Goal: Task Accomplishment & Management: Use online tool/utility

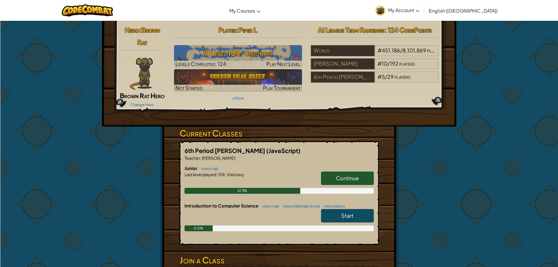
click at [348, 173] on link "Continue" at bounding box center [347, 177] width 53 height 13
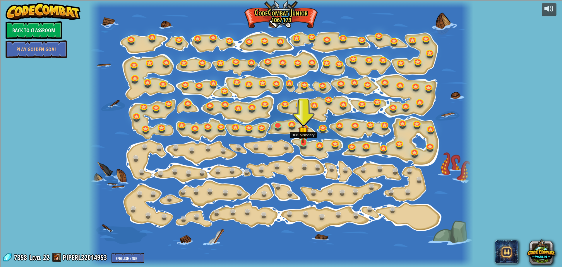
click at [302, 142] on img at bounding box center [303, 131] width 10 height 23
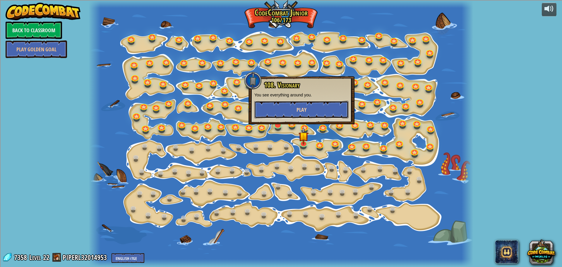
click at [299, 105] on button "Play" at bounding box center [301, 110] width 94 height 18
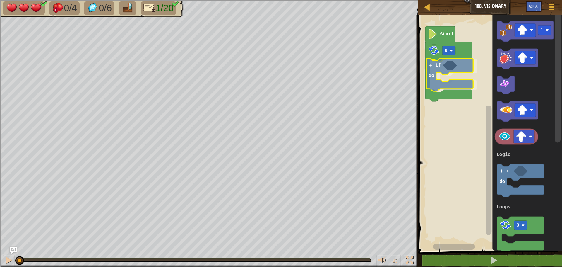
click at [441, 70] on div "Logic Loops 6 if do Start 1 3 if do Logic Loops if do" at bounding box center [490, 131] width 146 height 239
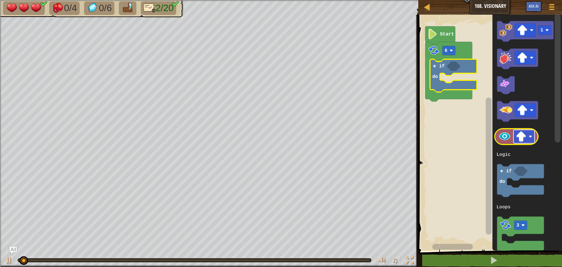
click at [521, 142] on image "Blockly Workspace" at bounding box center [521, 136] width 11 height 11
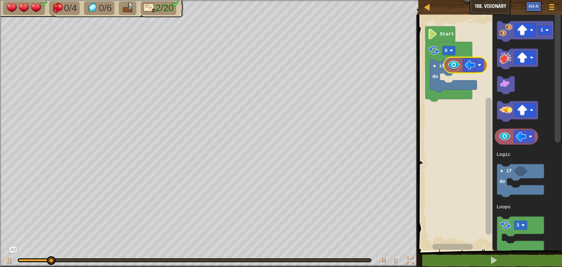
click at [452, 66] on div "Logic Loops 6 if do Start 1 3 if do Logic Loops" at bounding box center [490, 131] width 146 height 239
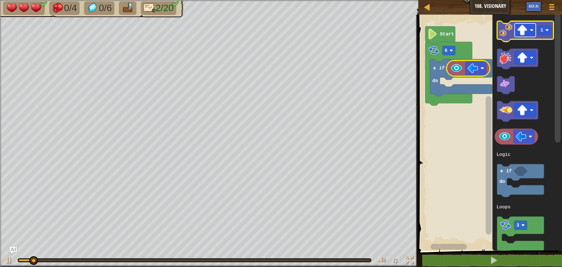
click at [520, 31] on image "Blockly Workspace" at bounding box center [522, 30] width 11 height 11
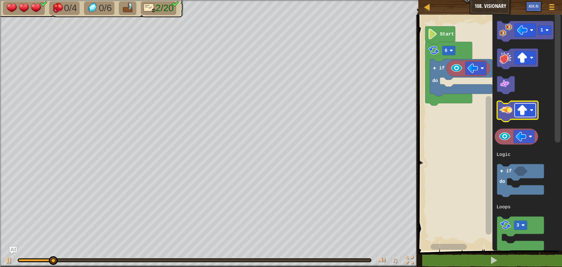
click at [526, 111] on image "Blockly Workspace" at bounding box center [522, 110] width 11 height 11
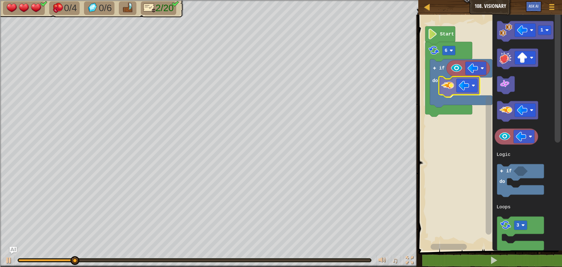
click at [444, 85] on div "Logic Loops 6 if do Start 1 3 if do Logic Loops" at bounding box center [490, 131] width 146 height 239
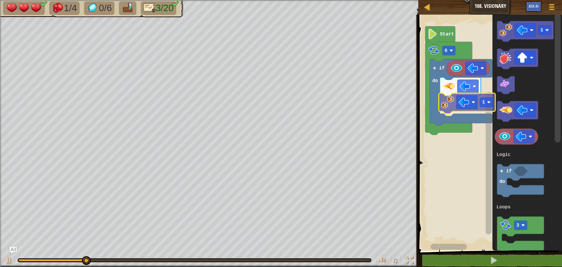
click at [449, 106] on div "Logic Loops 6 if do 1 Start 1 3 if do Logic Loops 1" at bounding box center [490, 131] width 146 height 239
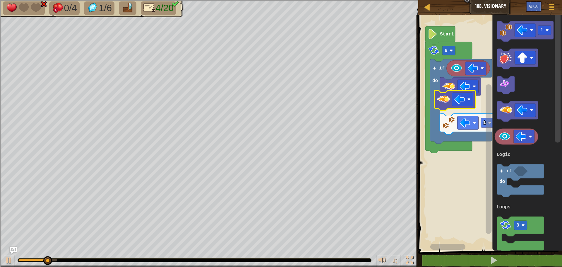
click at [443, 98] on div "Logic Loops 6 if do 1 Start 1 3 if do Logic Loops" at bounding box center [490, 131] width 146 height 239
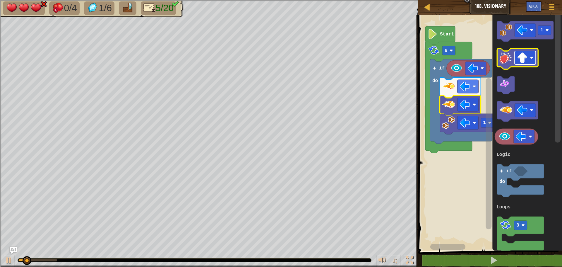
click at [519, 59] on image "Blockly Workspace" at bounding box center [522, 57] width 11 height 11
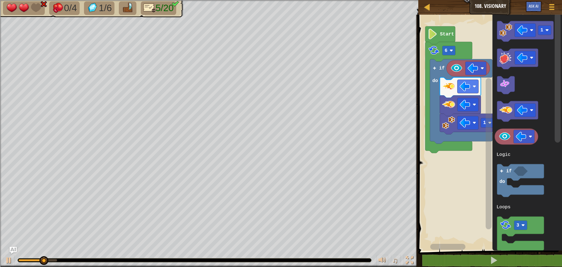
click at [477, 102] on div "Logic Loops 6 if do 1 Start 1 3 if do Logic Loops" at bounding box center [490, 131] width 146 height 239
click at [500, 84] on g "1 3 if do Logic Loops" at bounding box center [524, 136] width 59 height 231
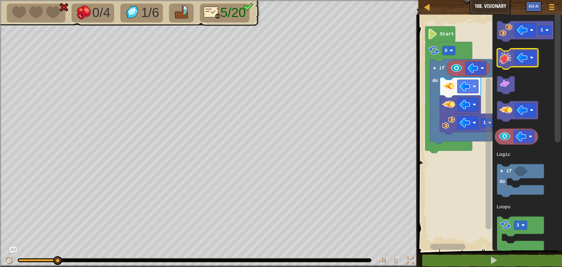
click at [503, 59] on image "Blockly Workspace" at bounding box center [505, 57] width 13 height 13
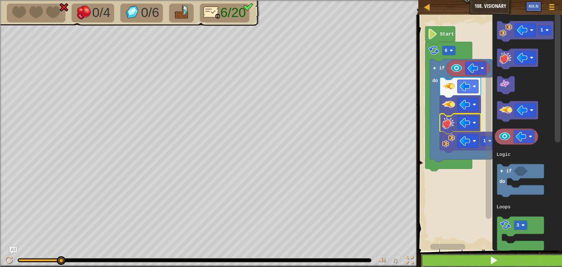
click at [467, 258] on button at bounding box center [494, 260] width 146 height 13
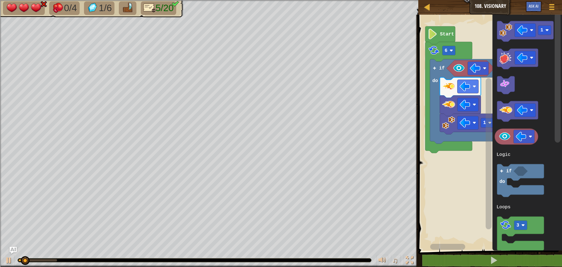
click at [480, 131] on div "Logic Loops 1 if do 6 Start 1 3 if do Logic Loops" at bounding box center [490, 131] width 146 height 239
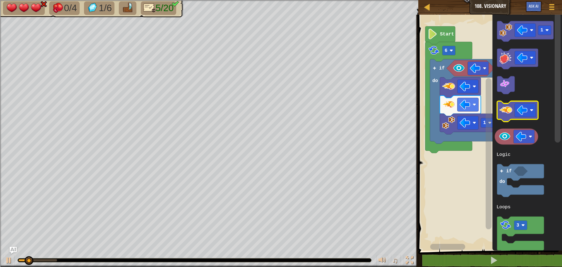
click at [505, 115] on image "Blockly Workspace" at bounding box center [505, 110] width 13 height 13
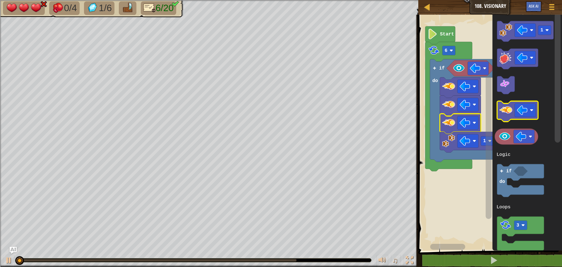
click at [505, 110] on image "Blockly Workspace" at bounding box center [505, 110] width 13 height 13
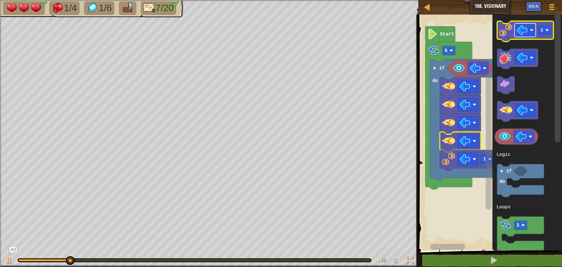
click at [526, 27] on image "Blockly Workspace" at bounding box center [522, 30] width 11 height 11
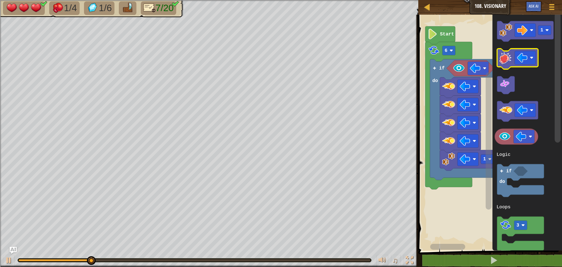
click at [507, 56] on g "1 3 if do Logic Loops" at bounding box center [524, 136] width 59 height 231
click at [506, 32] on image "Blockly Workspace" at bounding box center [505, 30] width 13 height 13
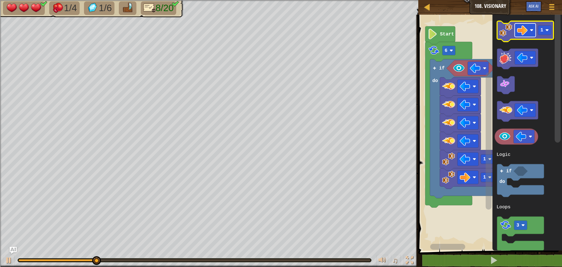
click at [519, 29] on image "Blockly Workspace" at bounding box center [522, 30] width 11 height 11
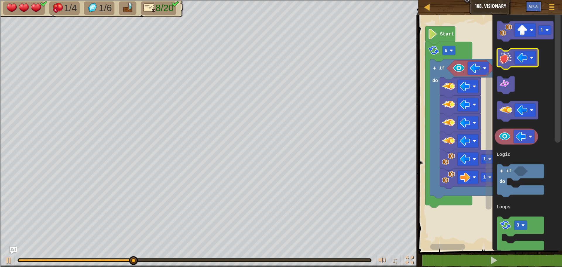
click at [503, 52] on g "1 3 if do Logic Loops" at bounding box center [524, 136] width 59 height 231
click at [505, 37] on icon "Blockly Workspace" at bounding box center [525, 31] width 57 height 20
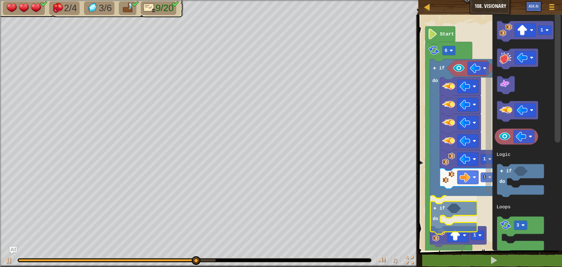
click at [442, 211] on div "Logic Loops 1 1 if do if do 1 6 Start 1 3 if do Logic Loops if do" at bounding box center [490, 131] width 146 height 239
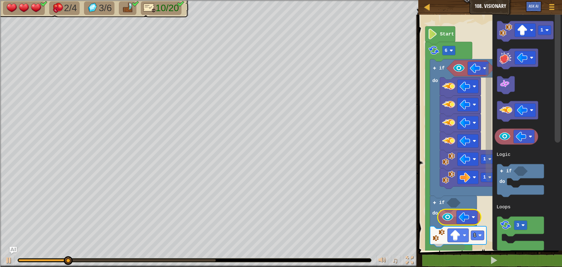
click at [446, 219] on div "Logic Loops 1 1 if do if do 1 6 Start 1 3 if do Logic Loops" at bounding box center [490, 131] width 146 height 239
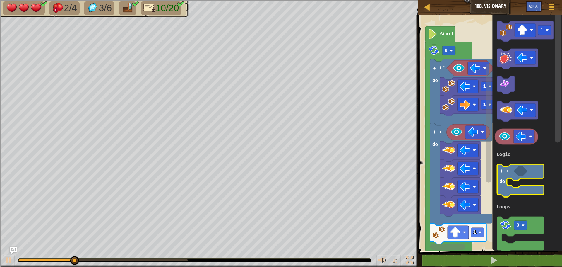
click at [507, 179] on icon "Blockly Workspace" at bounding box center [520, 180] width 47 height 33
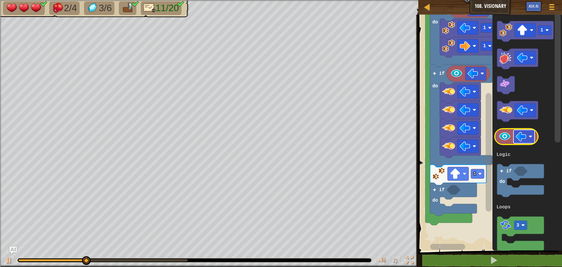
click at [517, 135] on image "Blockly Workspace" at bounding box center [521, 136] width 11 height 11
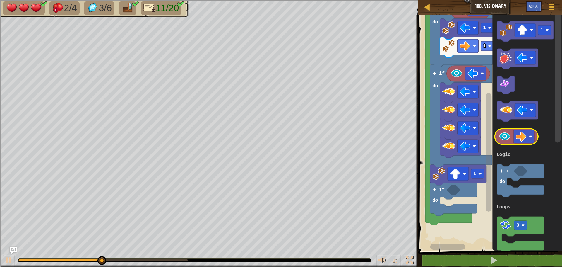
click at [504, 140] on image "Blockly Workspace" at bounding box center [504, 136] width 13 height 13
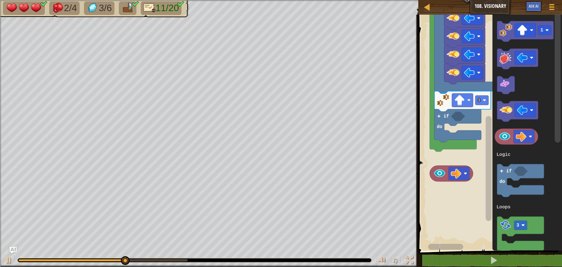
click at [439, 182] on rect "Blockly Workspace" at bounding box center [490, 131] width 146 height 239
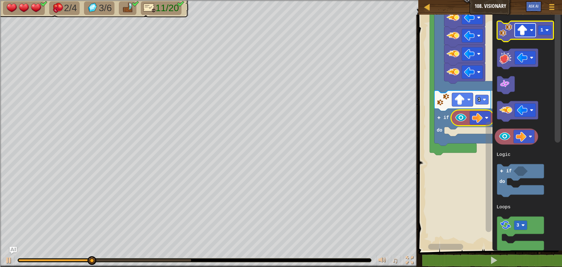
click at [522, 32] on image "Blockly Workspace" at bounding box center [522, 30] width 11 height 11
click at [508, 28] on image "Blockly Workspace" at bounding box center [505, 30] width 13 height 13
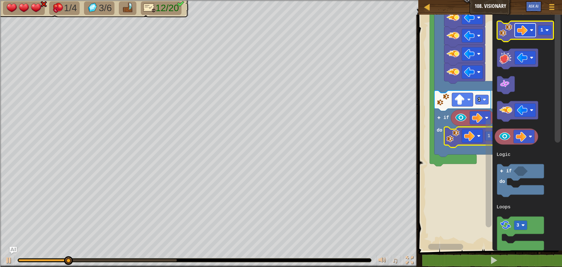
click at [522, 28] on image "Blockly Workspace" at bounding box center [522, 30] width 11 height 11
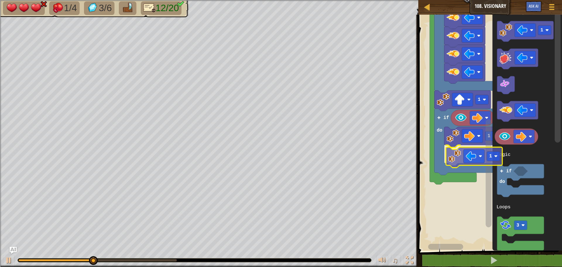
click at [458, 161] on div "Logic Loops 6 if do if do 1 if do 1 1 1 1 Start 1 3 if do Logic Loops 1" at bounding box center [490, 131] width 146 height 239
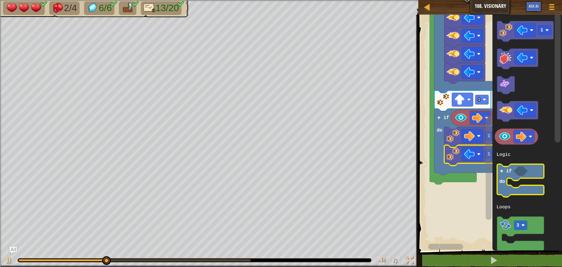
click at [511, 176] on icon "Blockly Workspace" at bounding box center [520, 180] width 47 height 33
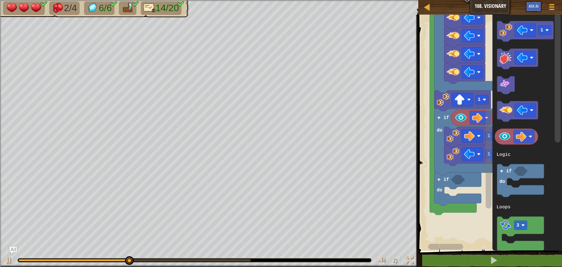
click at [501, 158] on icon "1 3 if do Logic Loops" at bounding box center [527, 131] width 70 height 239
click at [503, 141] on image "Blockly Workspace" at bounding box center [504, 136] width 13 height 13
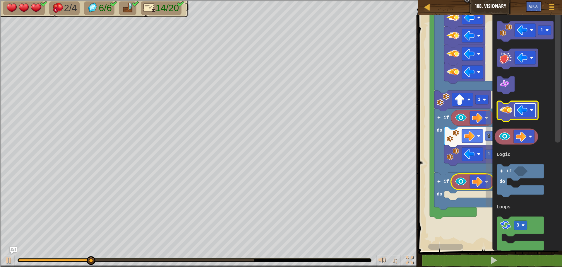
click at [526, 112] on image "Blockly Workspace" at bounding box center [522, 110] width 11 height 11
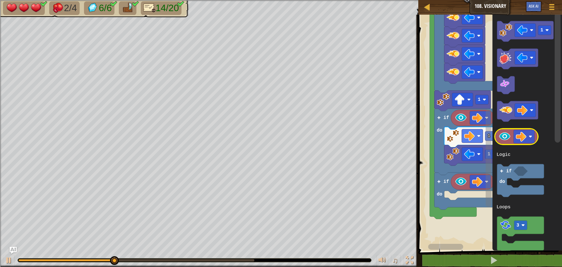
click at [503, 141] on g "1 3 if do Logic Loops" at bounding box center [524, 136] width 59 height 231
click at [506, 115] on image "Blockly Workspace" at bounding box center [505, 110] width 13 height 13
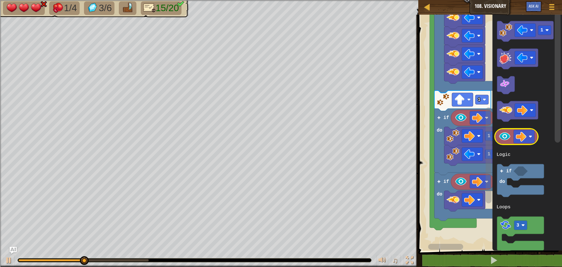
click at [506, 140] on g "1 3 if do Logic Loops" at bounding box center [524, 136] width 59 height 231
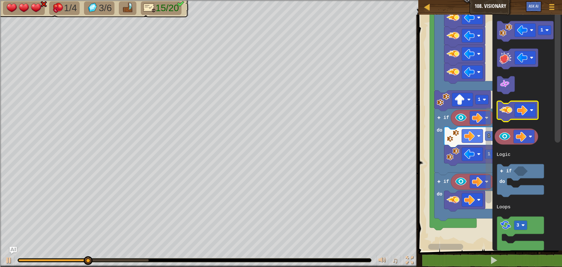
click at [508, 109] on image "Blockly Workspace" at bounding box center [505, 110] width 13 height 13
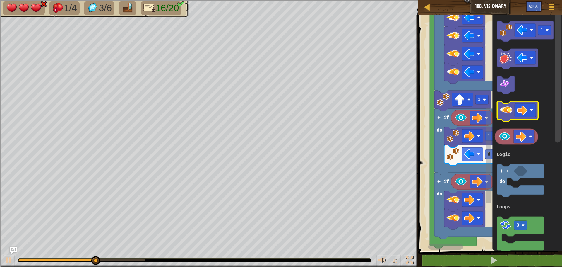
click at [508, 115] on image "Blockly Workspace" at bounding box center [505, 110] width 13 height 13
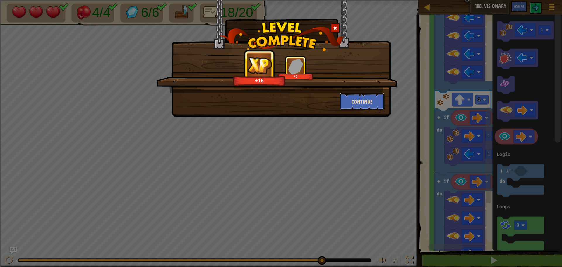
click at [365, 101] on button "Continue" at bounding box center [362, 102] width 45 height 18
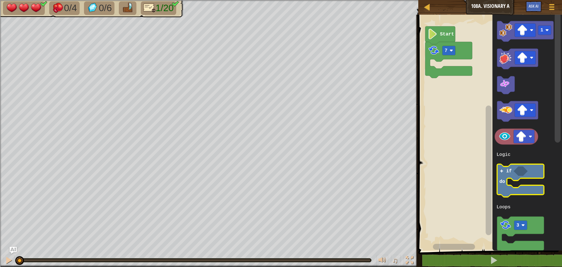
click at [506, 170] on text "if" at bounding box center [509, 170] width 6 height 5
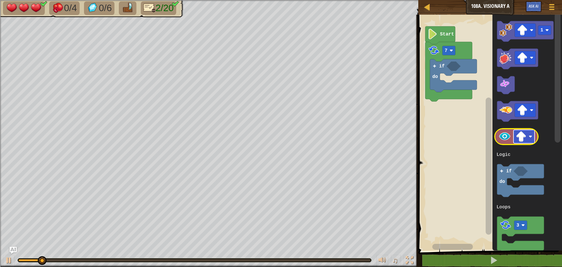
click at [522, 132] on image "Blockly Workspace" at bounding box center [521, 136] width 11 height 11
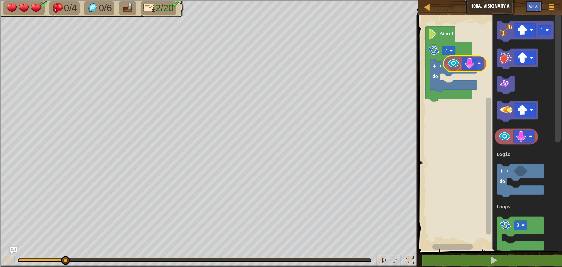
click at [452, 67] on div "Logic Loops 7 if do Start 1 3 if do Logic Loops" at bounding box center [490, 131] width 146 height 239
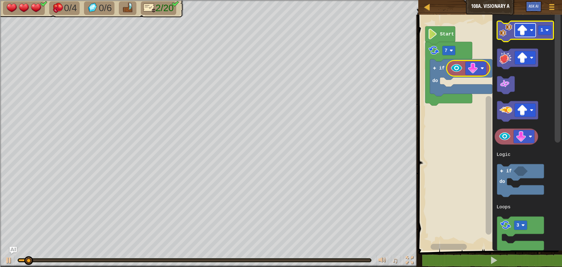
click at [521, 32] on image "Blockly Workspace" at bounding box center [522, 30] width 11 height 11
click at [502, 29] on image "Blockly Workspace" at bounding box center [505, 30] width 13 height 13
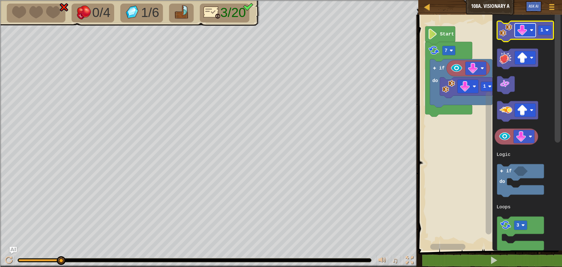
click at [520, 28] on image "Blockly Workspace" at bounding box center [522, 30] width 11 height 11
click at [504, 29] on image "Blockly Workspace" at bounding box center [505, 30] width 13 height 13
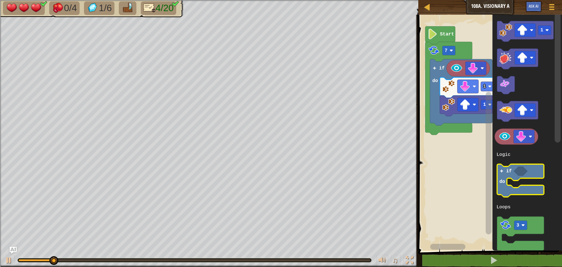
click at [511, 176] on icon "Blockly Workspace" at bounding box center [520, 180] width 47 height 33
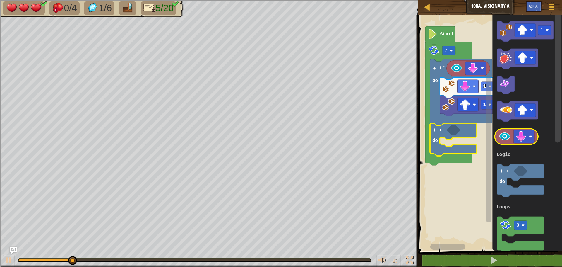
click at [507, 136] on image "Blockly Workspace" at bounding box center [504, 136] width 13 height 13
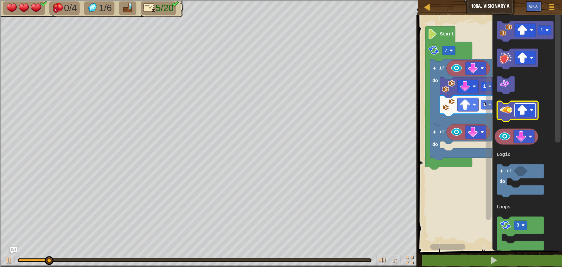
click at [522, 108] on image "Blockly Workspace" at bounding box center [522, 110] width 11 height 11
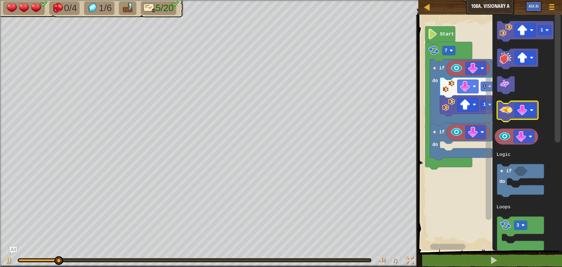
click at [506, 114] on image "Blockly Workspace" at bounding box center [505, 110] width 13 height 13
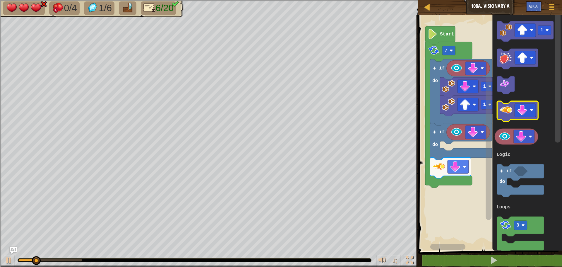
click at [506, 114] on image "Blockly Workspace" at bounding box center [505, 110] width 13 height 13
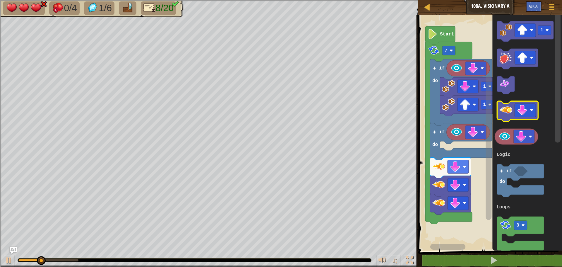
click at [506, 114] on image "Blockly Workspace" at bounding box center [505, 110] width 13 height 13
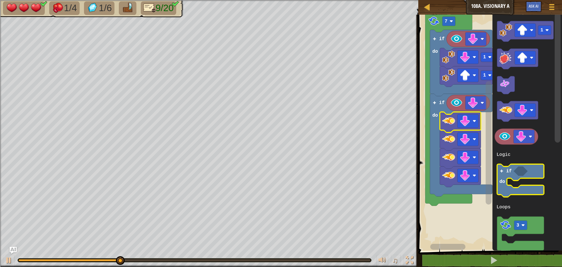
click at [503, 170] on image "Blockly Workspace" at bounding box center [501, 171] width 4 height 4
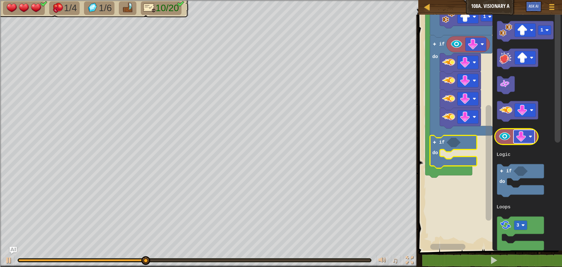
click at [523, 139] on image "Blockly Workspace" at bounding box center [521, 136] width 11 height 11
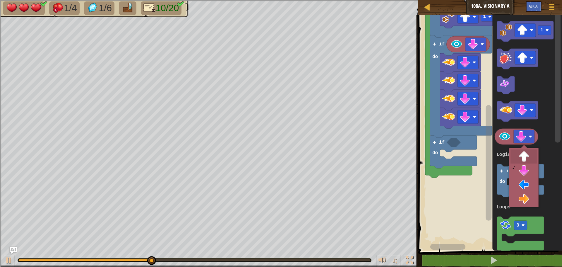
drag, startPoint x: 519, startPoint y: 154, endPoint x: 502, endPoint y: 144, distance: 19.7
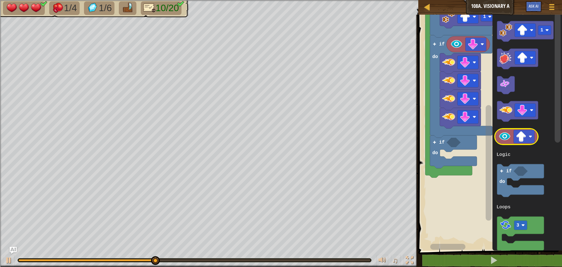
click at [501, 139] on image "Blockly Workspace" at bounding box center [504, 136] width 13 height 13
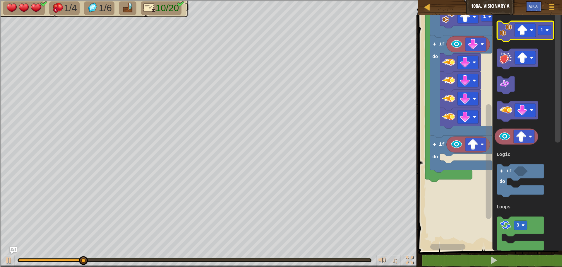
click at [509, 34] on image "Blockly Workspace" at bounding box center [505, 30] width 13 height 13
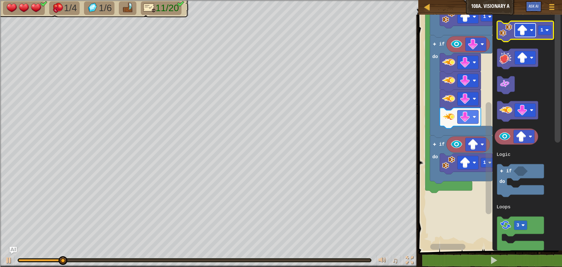
click at [535, 30] on rect "Blockly Workspace" at bounding box center [525, 29] width 21 height 13
click at [507, 37] on icon "Blockly Workspace" at bounding box center [525, 31] width 57 height 20
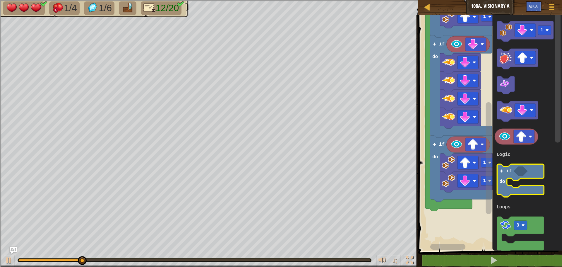
click at [501, 169] on image "Blockly Workspace" at bounding box center [501, 171] width 4 height 4
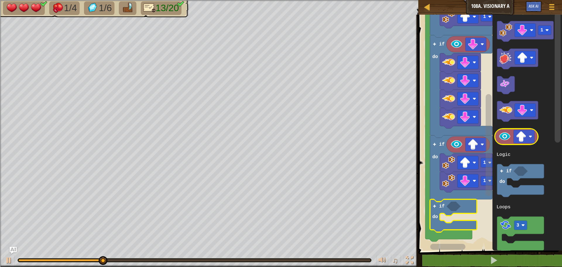
click at [504, 137] on image "Blockly Workspace" at bounding box center [504, 136] width 13 height 13
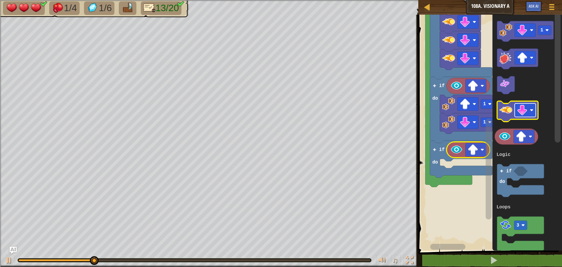
click at [524, 112] on image "Blockly Workspace" at bounding box center [522, 110] width 11 height 11
click at [502, 116] on image "Blockly Workspace" at bounding box center [505, 110] width 13 height 13
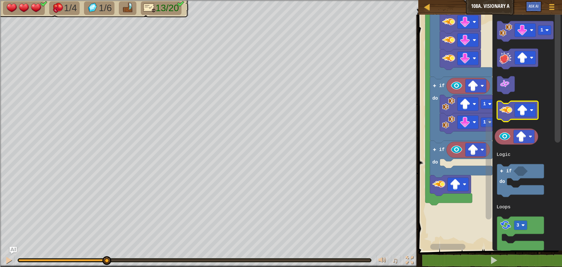
click at [502, 116] on image "Blockly Workspace" at bounding box center [505, 110] width 13 height 13
click at [501, 111] on image "Blockly Workspace" at bounding box center [505, 110] width 13 height 13
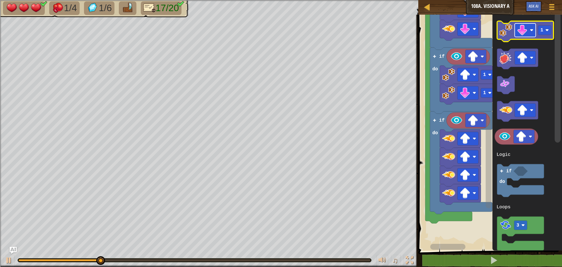
click at [522, 28] on image "Blockly Workspace" at bounding box center [522, 30] width 11 height 11
click at [506, 34] on image "Blockly Workspace" at bounding box center [505, 30] width 13 height 13
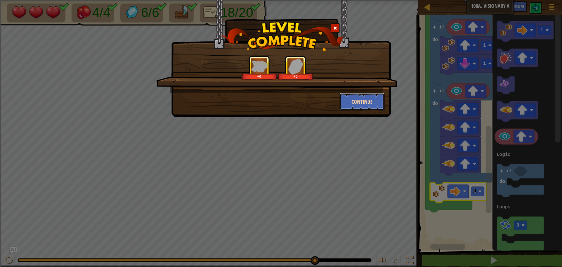
click at [372, 100] on button "Continue" at bounding box center [362, 102] width 45 height 18
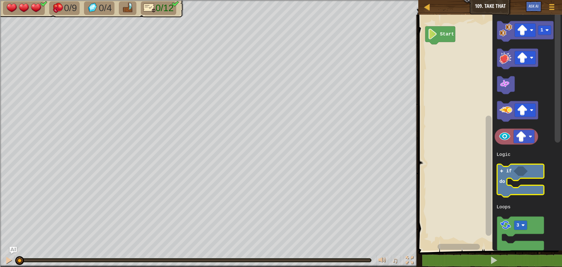
click at [504, 177] on icon "Blockly Workspace" at bounding box center [520, 180] width 47 height 33
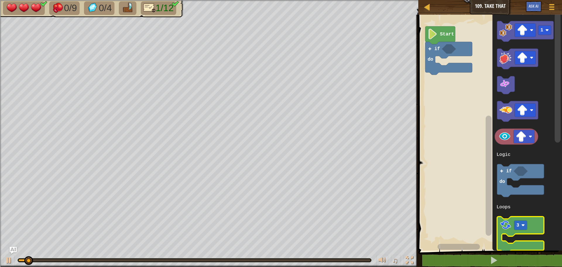
click at [513, 219] on icon "Blockly Workspace" at bounding box center [520, 234] width 47 height 36
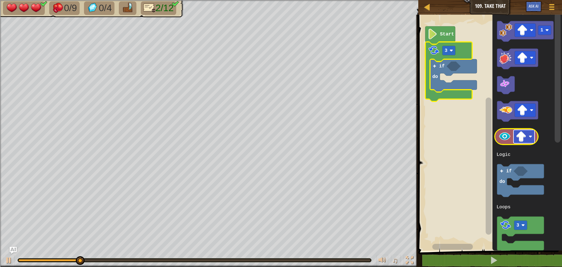
click at [517, 137] on image "Blockly Workspace" at bounding box center [521, 136] width 11 height 11
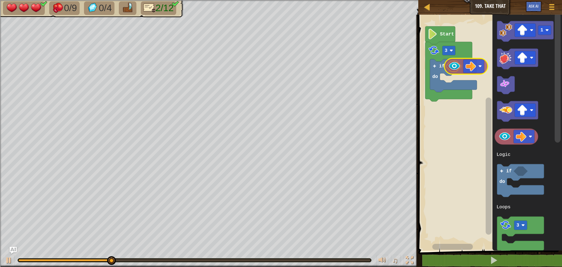
click at [455, 61] on div "Logic Loops Start 3 if do 1 3 if do Logic Loops" at bounding box center [490, 131] width 146 height 239
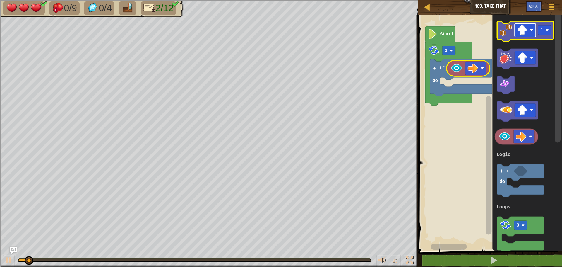
click at [528, 34] on rect "Blockly Workspace" at bounding box center [525, 29] width 21 height 13
click at [502, 36] on image "Blockly Workspace" at bounding box center [505, 30] width 13 height 13
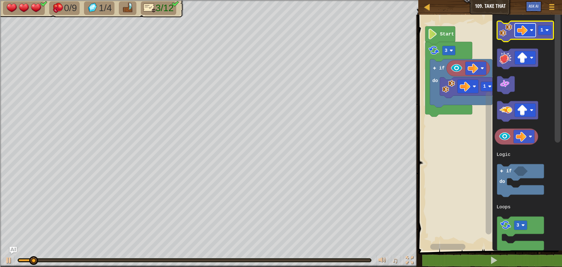
click at [518, 27] on image "Blockly Workspace" at bounding box center [522, 30] width 11 height 11
click at [504, 31] on image "Blockly Workspace" at bounding box center [505, 30] width 13 height 13
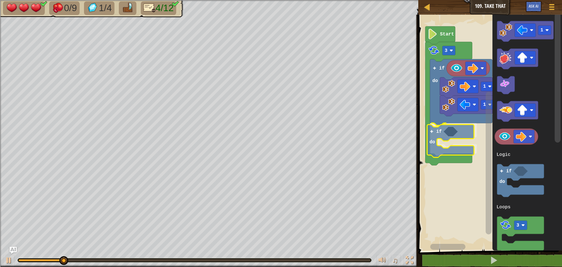
click at [434, 133] on div "Logic Loops Start 3 if do 1 1 if do 1 3 if do Logic Loops if do" at bounding box center [490, 131] width 146 height 239
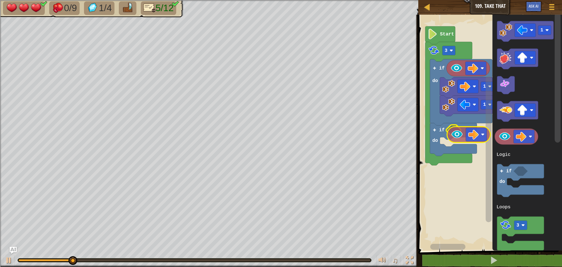
click at [452, 133] on div "Logic Loops Start 3 if do 1 1 if do 1 3 if do Logic Loops" at bounding box center [490, 131] width 146 height 239
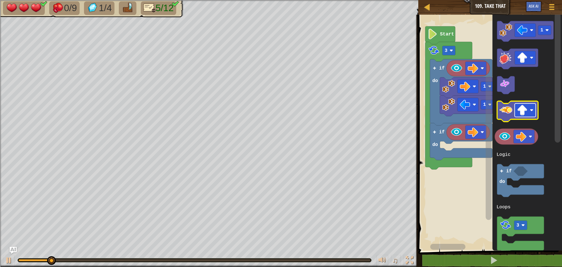
click at [523, 116] on rect "Blockly Workspace" at bounding box center [525, 109] width 21 height 13
click at [507, 115] on image "Blockly Workspace" at bounding box center [505, 110] width 13 height 13
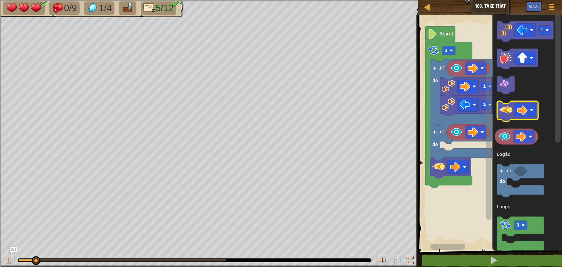
click at [507, 115] on image "Blockly Workspace" at bounding box center [505, 110] width 13 height 13
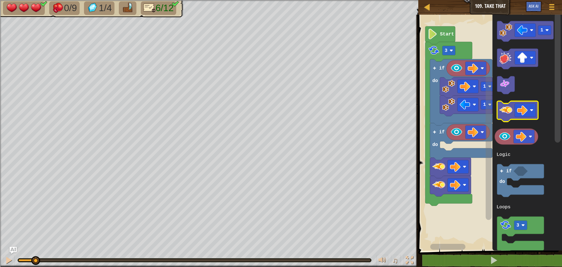
click at [507, 115] on image "Blockly Workspace" at bounding box center [505, 110] width 13 height 13
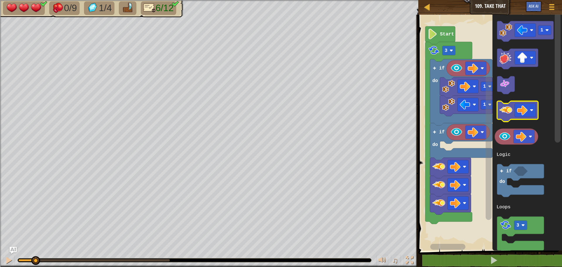
click at [507, 115] on image "Blockly Workspace" at bounding box center [505, 110] width 13 height 13
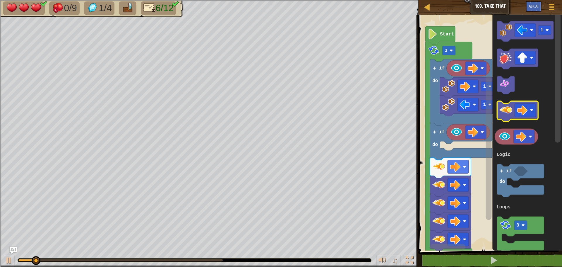
click at [507, 115] on image "Blockly Workspace" at bounding box center [505, 110] width 13 height 13
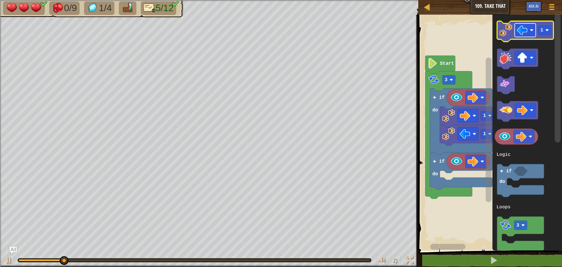
click at [522, 35] on image "Blockly Workspace" at bounding box center [522, 30] width 11 height 11
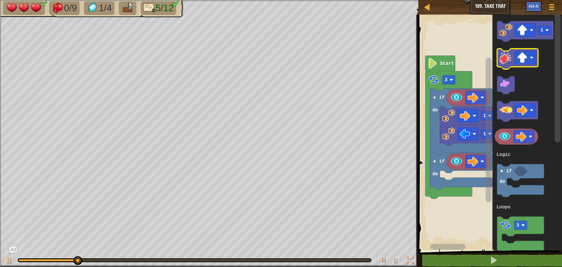
click at [506, 66] on g "1 3 if do Logic Loops" at bounding box center [524, 136] width 59 height 231
click at [505, 39] on icon "Blockly Workspace" at bounding box center [525, 31] width 57 height 20
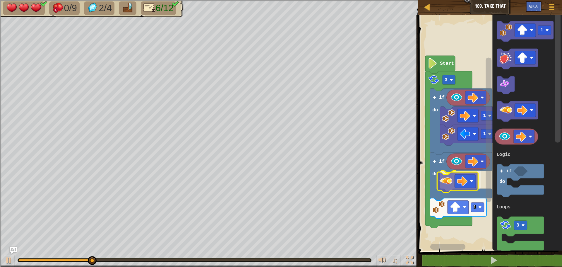
click at [447, 185] on div "Logic Loops Start 3 if do 1 1 if do 1 1 3 if do Logic Loops" at bounding box center [490, 131] width 146 height 239
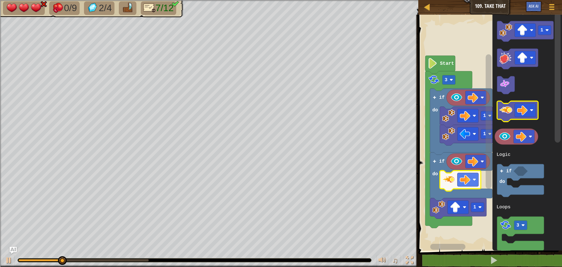
click at [509, 112] on image "Blockly Workspace" at bounding box center [505, 110] width 13 height 13
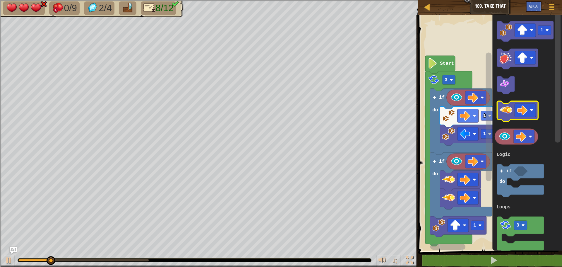
click at [506, 114] on image "Blockly Workspace" at bounding box center [505, 110] width 13 height 13
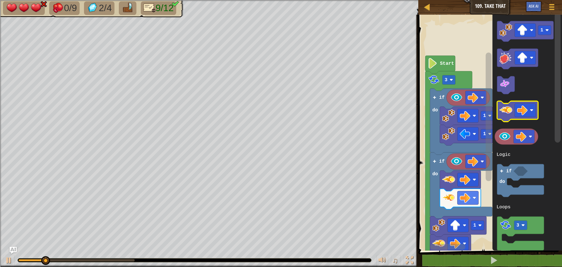
click at [506, 114] on image "Blockly Workspace" at bounding box center [505, 110] width 13 height 13
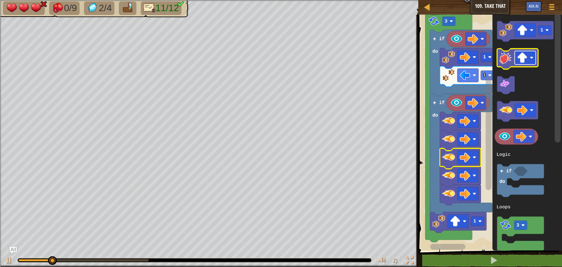
click at [523, 56] on image "Blockly Workspace" at bounding box center [522, 57] width 11 height 11
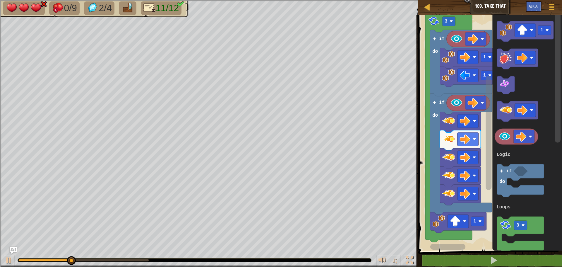
click at [499, 100] on icon "1 3 if do Logic Loops" at bounding box center [527, 131] width 70 height 239
click at [499, 62] on icon "Blockly Workspace" at bounding box center [517, 59] width 41 height 20
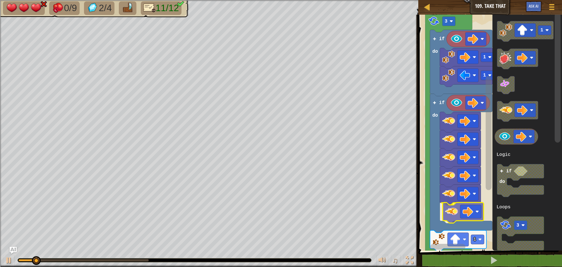
click at [454, 215] on div "Logic Loops Start 3 if do 1 1 if do 1 1 3 if do Logic Loops" at bounding box center [490, 131] width 146 height 239
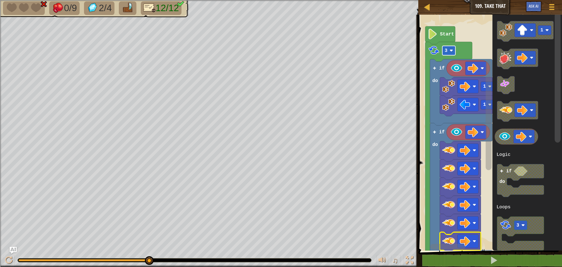
click at [452, 52] on rect "Blockly Workspace" at bounding box center [448, 50] width 13 height 9
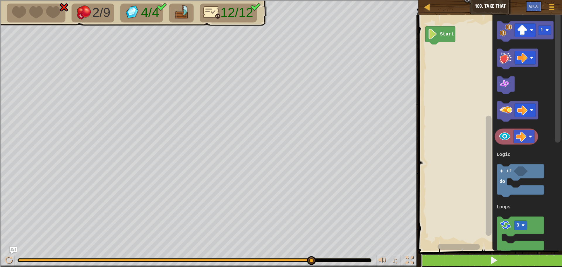
click at [455, 260] on button at bounding box center [494, 260] width 146 height 13
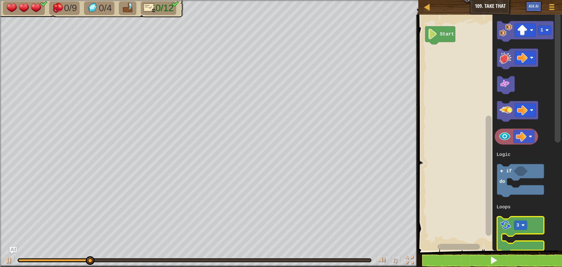
click at [503, 226] on image "Blockly Workspace" at bounding box center [505, 225] width 12 height 12
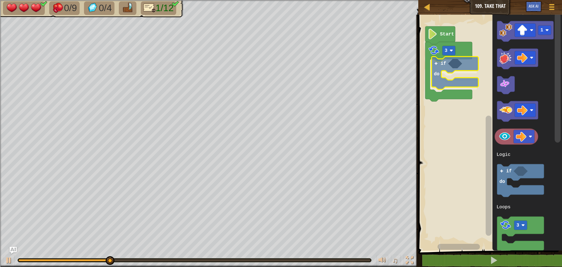
click at [433, 66] on div "Logic Loops Start 3 if do 1 3 if do Logic Loops if do" at bounding box center [490, 131] width 146 height 239
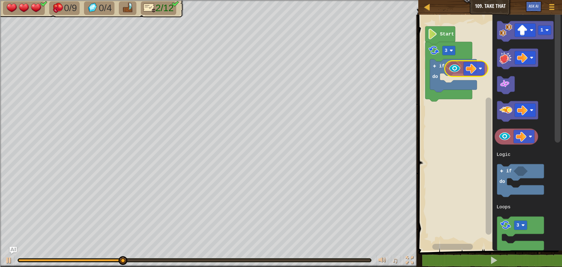
click at [453, 70] on div "Logic Loops Start 3 if do 1 3 if do Logic Loops" at bounding box center [490, 131] width 146 height 239
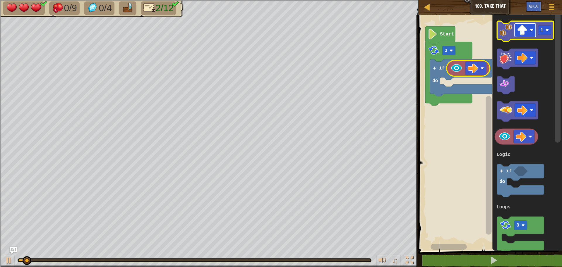
click at [526, 34] on image "Blockly Workspace" at bounding box center [522, 30] width 11 height 11
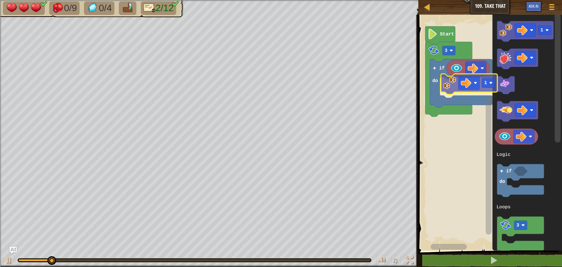
click at [448, 85] on div "Logic Loops Start 3 if do 1 1 3 if do Logic Loops 1" at bounding box center [490, 131] width 146 height 239
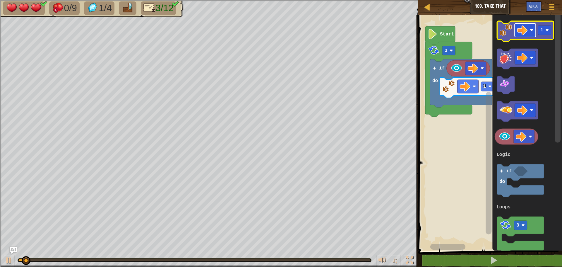
click at [519, 31] on image "Blockly Workspace" at bounding box center [522, 30] width 11 height 11
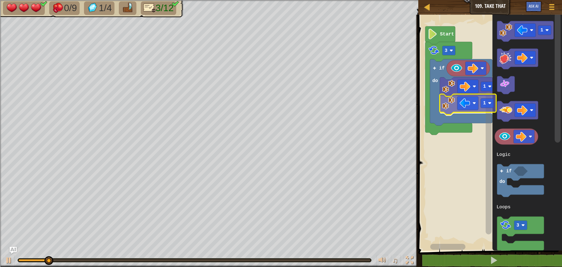
click at [447, 104] on div "Logic Loops Start 3 if do 1 1 1 3 if do Logic Loops 1" at bounding box center [490, 131] width 146 height 239
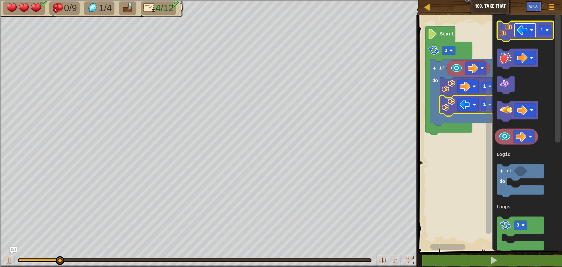
click at [530, 29] on image "Blockly Workspace" at bounding box center [532, 30] width 4 height 4
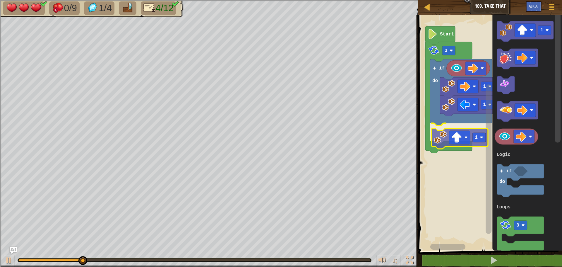
click at [444, 141] on div "Logic Loops Start 3 if do 1 1 1 1 3 if do Logic Loops 1" at bounding box center [490, 131] width 146 height 239
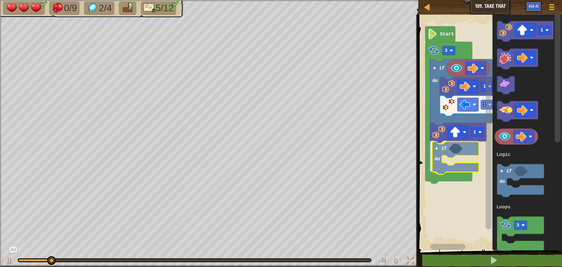
click at [441, 155] on div "Logic Loops Start 3 if do 1 1 1 if do 1 3 if do Logic Loops if do" at bounding box center [490, 131] width 146 height 239
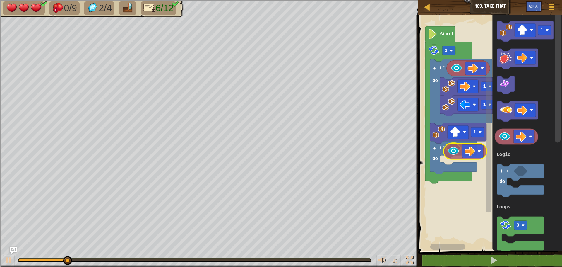
click at [449, 152] on div "Logic Loops Start 3 if do 1 1 1 if do 1 3 if do Logic Loops" at bounding box center [490, 131] width 146 height 239
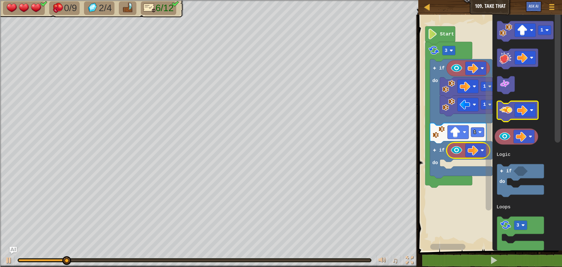
click at [508, 111] on image "Blockly Workspace" at bounding box center [505, 110] width 13 height 13
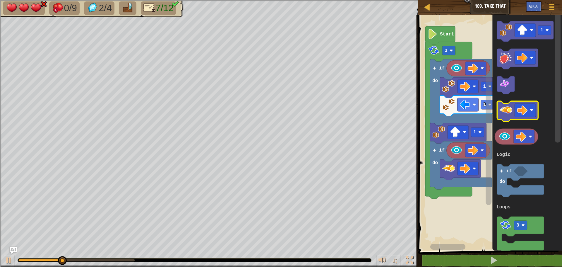
click at [502, 116] on image "Blockly Workspace" at bounding box center [505, 110] width 13 height 13
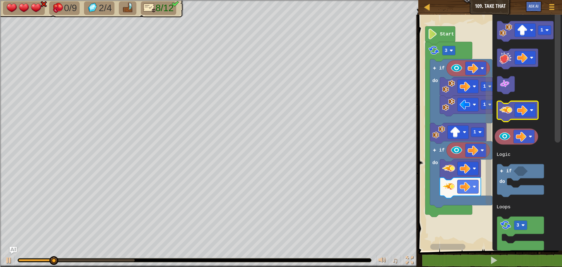
click at [502, 116] on image "Blockly Workspace" at bounding box center [505, 110] width 13 height 13
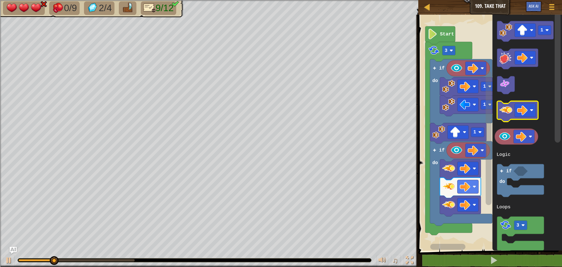
click at [502, 116] on image "Blockly Workspace" at bounding box center [505, 110] width 13 height 13
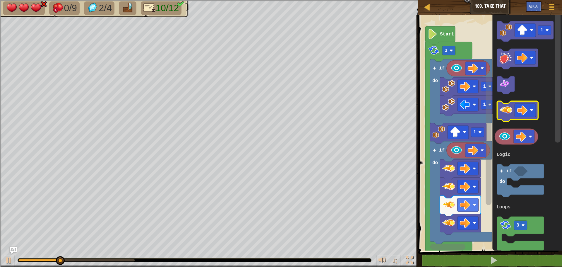
click at [502, 116] on image "Blockly Workspace" at bounding box center [505, 110] width 13 height 13
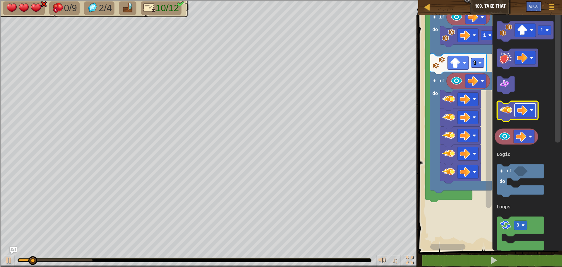
click at [523, 111] on image "Blockly Workspace" at bounding box center [522, 110] width 11 height 11
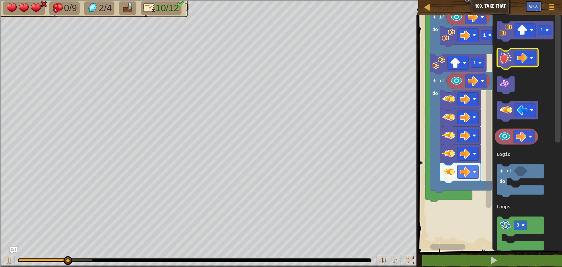
click at [501, 58] on image "Blockly Workspace" at bounding box center [505, 57] width 13 height 13
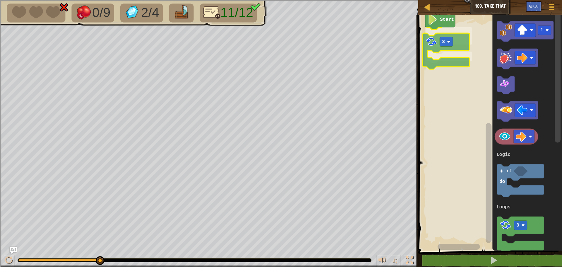
click at [433, 47] on div "Logic Loops Start 3 1 3 if do Logic Loops 3" at bounding box center [490, 131] width 146 height 239
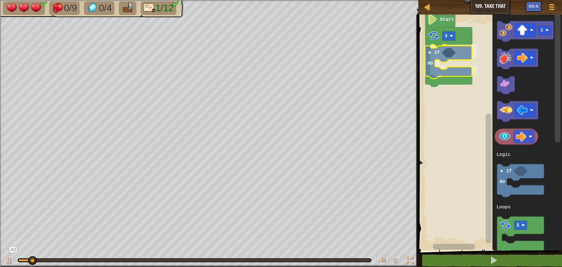
click at [436, 51] on div "Logic Loops Start 3 if do 1 3 if do Logic Loops if do" at bounding box center [490, 131] width 146 height 239
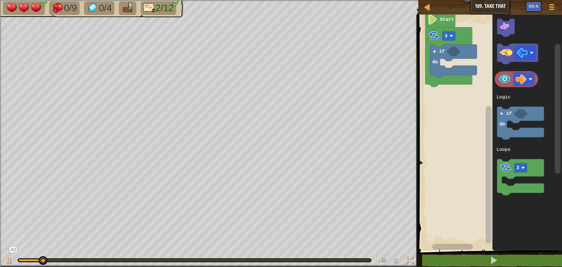
click at [485, 83] on div "Logic Loops Start 3 if do 1 3 if do Logic Loops" at bounding box center [490, 131] width 146 height 239
click at [456, 58] on div "Logic Loops Start 3 if do 1 3 if do Logic Loops" at bounding box center [490, 131] width 146 height 239
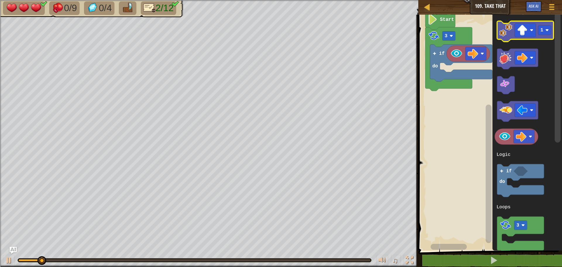
click at [505, 34] on image "Blockly Workspace" at bounding box center [505, 30] width 13 height 13
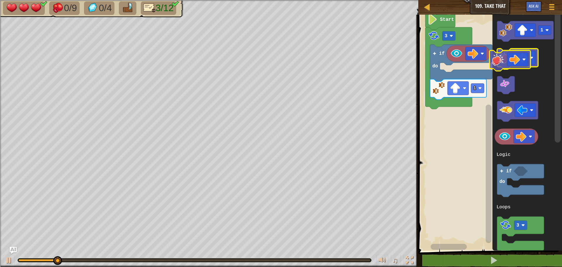
click at [506, 60] on image "Blockly Workspace" at bounding box center [505, 57] width 13 height 13
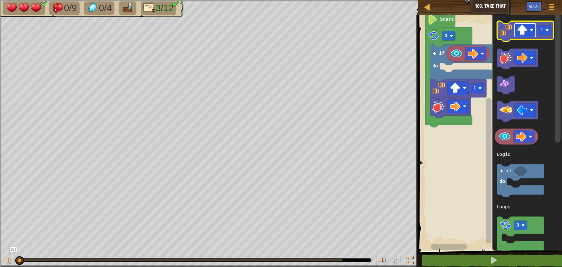
click at [523, 30] on image "Blockly Workspace" at bounding box center [522, 30] width 11 height 11
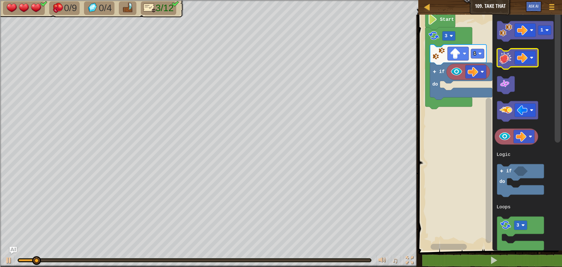
click at [491, 62] on div "Logic Loops Start 3 1 if do 1 3 if do Logic Loops" at bounding box center [490, 131] width 146 height 239
click at [503, 31] on image "Blockly Workspace" at bounding box center [505, 30] width 13 height 13
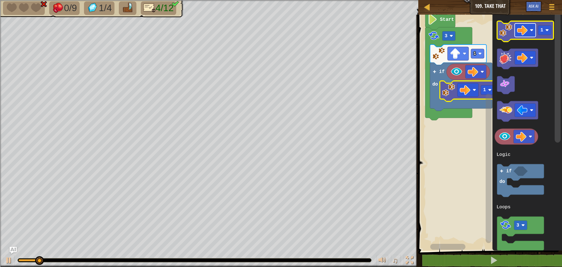
click at [527, 24] on rect "Blockly Workspace" at bounding box center [525, 29] width 21 height 13
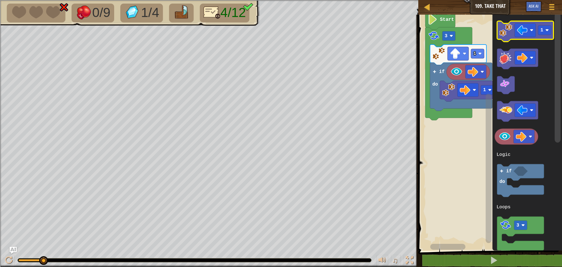
click at [509, 30] on image "Blockly Workspace" at bounding box center [505, 30] width 13 height 13
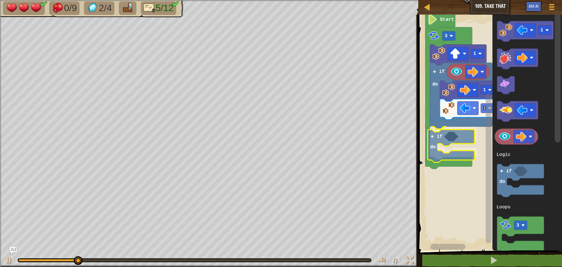
click at [437, 141] on div "Logic Loops Start 3 1 if do 1 1 if do 1 3 if do Logic Loops if do" at bounding box center [490, 131] width 146 height 239
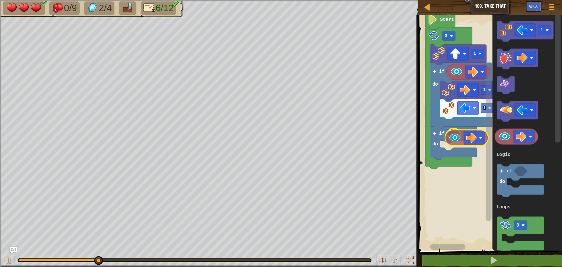
click at [453, 138] on div "Logic Loops Start 3 1 if do 1 1 if do 1 3 if do Logic Loops" at bounding box center [490, 131] width 146 height 239
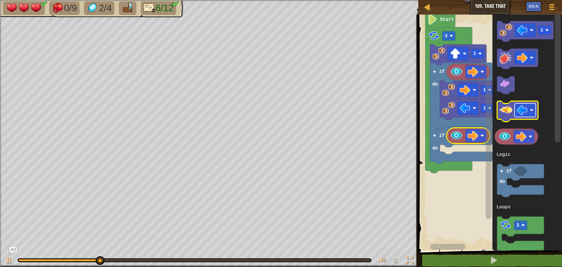
click at [522, 109] on image "Blockly Workspace" at bounding box center [522, 110] width 11 height 11
click at [507, 115] on image "Blockly Workspace" at bounding box center [505, 110] width 13 height 13
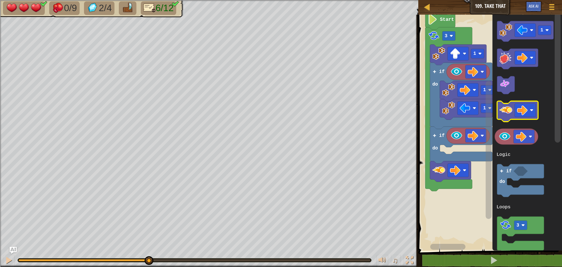
click at [507, 115] on image "Blockly Workspace" at bounding box center [505, 110] width 13 height 13
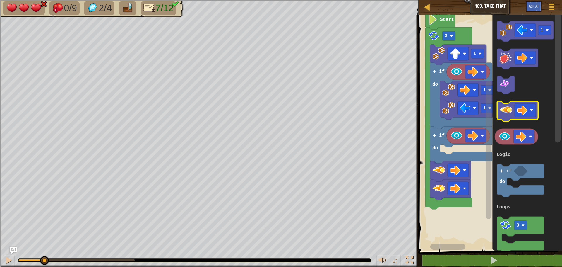
click at [507, 115] on image "Blockly Workspace" at bounding box center [505, 110] width 13 height 13
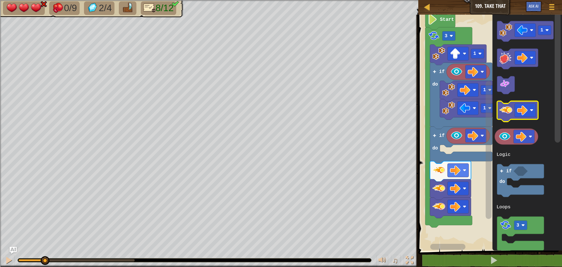
click at [507, 115] on image "Blockly Workspace" at bounding box center [505, 110] width 13 height 13
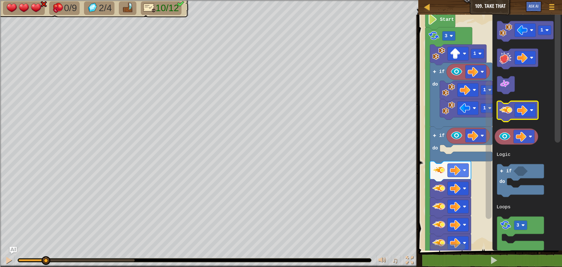
click at [507, 115] on image "Blockly Workspace" at bounding box center [505, 110] width 13 height 13
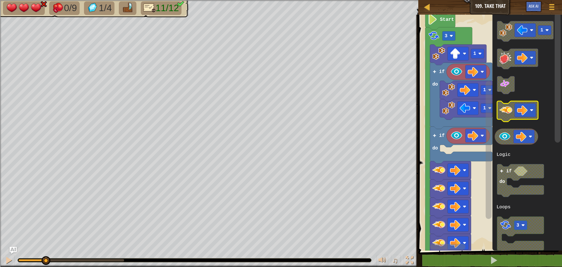
click at [507, 115] on image "Blockly Workspace" at bounding box center [505, 110] width 13 height 13
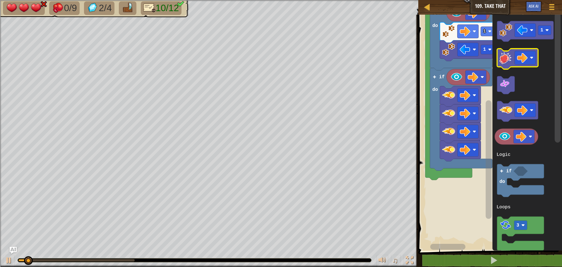
click at [506, 53] on image "Blockly Workspace" at bounding box center [505, 57] width 13 height 13
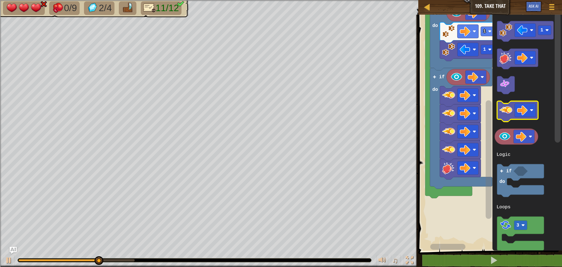
click at [504, 113] on image "Blockly Workspace" at bounding box center [505, 110] width 13 height 13
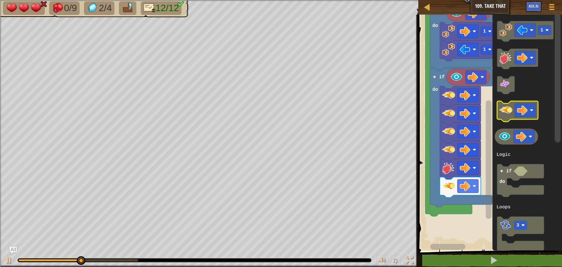
click at [504, 113] on image "Blockly Workspace" at bounding box center [505, 110] width 13 height 13
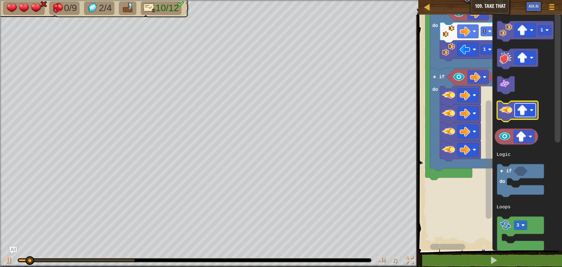
click at [528, 114] on g "Blockly Workspace" at bounding box center [525, 109] width 21 height 13
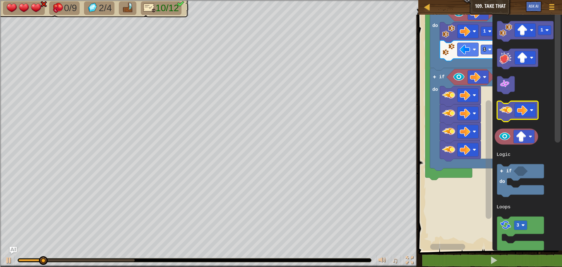
click at [504, 117] on icon "Blockly Workspace" at bounding box center [517, 111] width 41 height 20
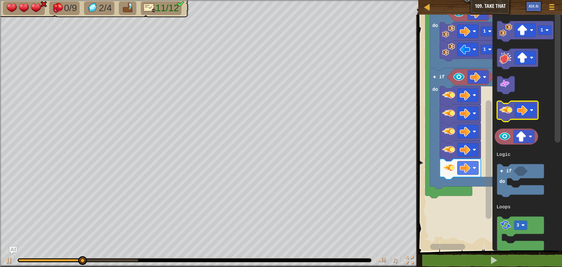
click at [506, 115] on image "Blockly Workspace" at bounding box center [505, 110] width 13 height 13
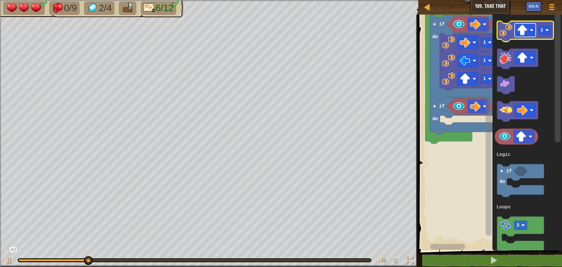
click at [520, 30] on image "Blockly Workspace" at bounding box center [522, 30] width 11 height 11
click at [507, 35] on image "Blockly Workspace" at bounding box center [505, 30] width 13 height 13
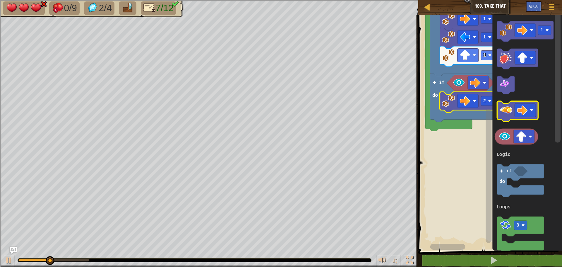
click at [502, 115] on image "Blockly Workspace" at bounding box center [505, 110] width 13 height 13
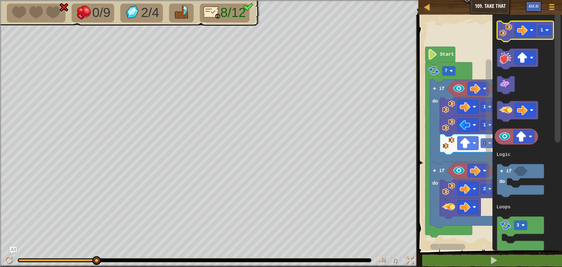
click at [510, 28] on image "Blockly Workspace" at bounding box center [505, 30] width 13 height 13
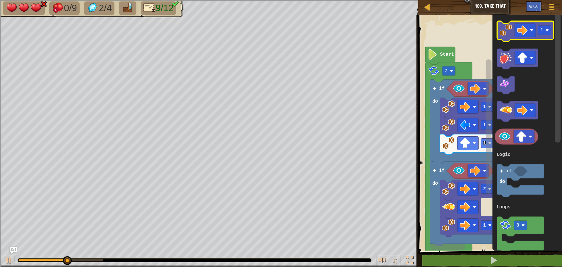
click at [510, 28] on image "Blockly Workspace" at bounding box center [505, 30] width 13 height 13
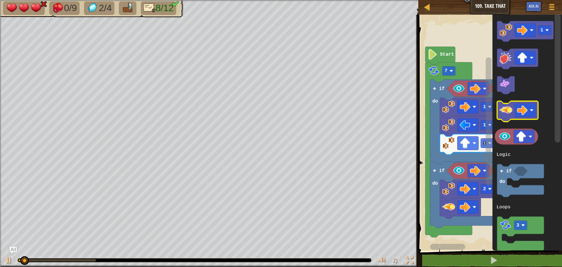
click at [507, 117] on icon "Blockly Workspace" at bounding box center [517, 111] width 41 height 20
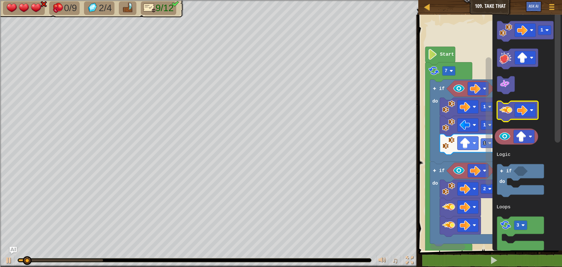
click at [507, 117] on icon "Blockly Workspace" at bounding box center [517, 111] width 41 height 20
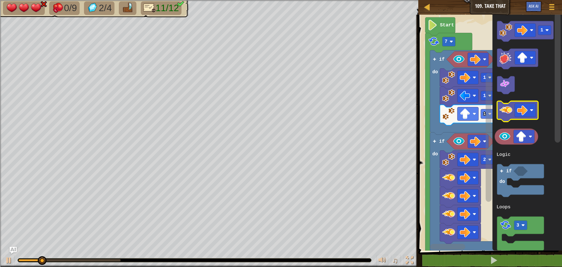
click at [505, 112] on image "Blockly Workspace" at bounding box center [505, 110] width 13 height 13
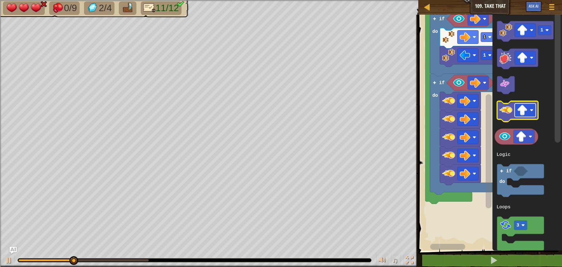
click at [519, 113] on image "Blockly Workspace" at bounding box center [522, 110] width 11 height 11
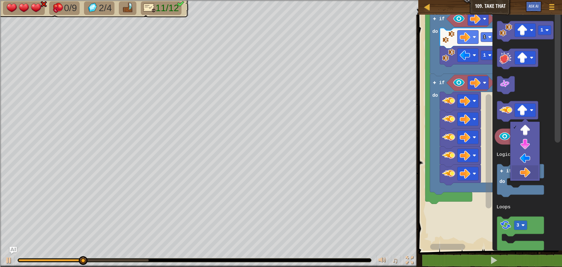
drag, startPoint x: 532, startPoint y: 174, endPoint x: 518, endPoint y: 155, distance: 23.1
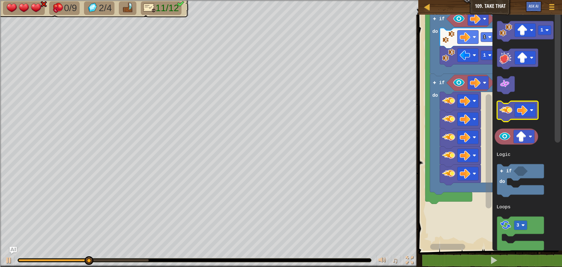
click at [504, 107] on image "Blockly Workspace" at bounding box center [505, 110] width 13 height 13
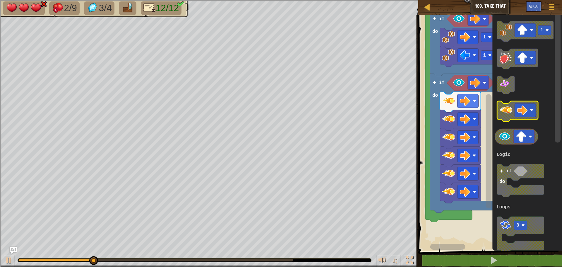
click at [506, 110] on image "Blockly Workspace" at bounding box center [505, 110] width 13 height 13
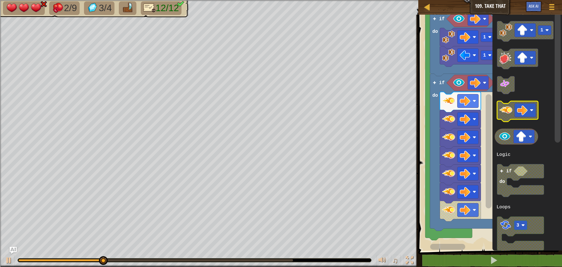
click at [506, 110] on image "Blockly Workspace" at bounding box center [505, 110] width 13 height 13
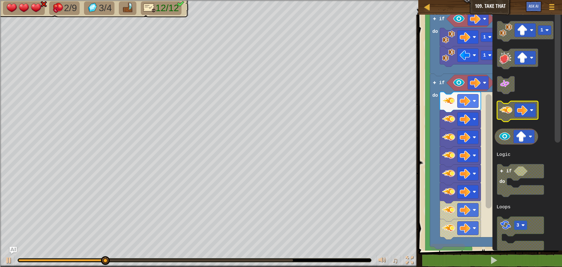
click at [506, 110] on image "Blockly Workspace" at bounding box center [505, 110] width 13 height 13
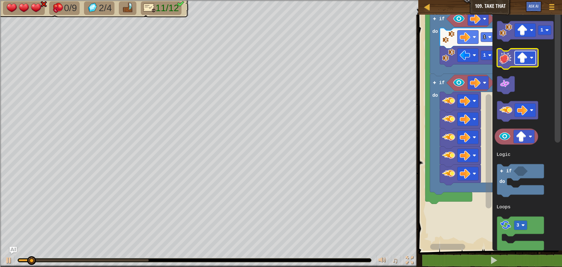
click at [520, 62] on image "Blockly Workspace" at bounding box center [522, 57] width 11 height 11
click at [484, 142] on div "Logic Loops 1 1 if do if do 1 7 Start 1 if do 3 Logic Loops" at bounding box center [490, 131] width 146 height 239
click at [504, 78] on g "1 if do 3 Logic Loops" at bounding box center [524, 136] width 59 height 231
click at [504, 64] on icon "Blockly Workspace" at bounding box center [517, 59] width 41 height 20
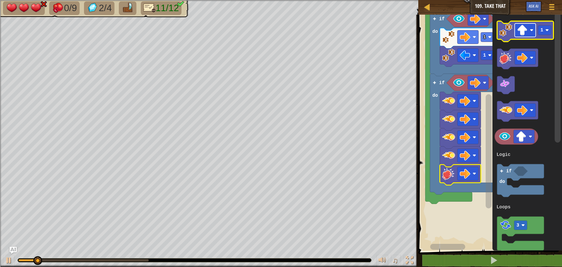
click at [520, 33] on image "Blockly Workspace" at bounding box center [522, 30] width 11 height 11
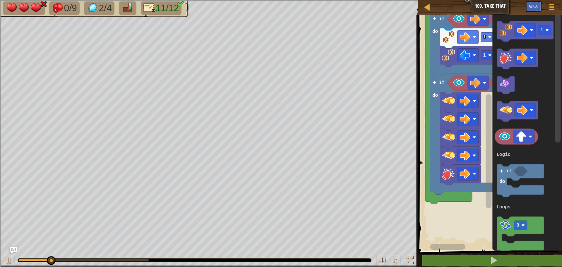
click at [506, 42] on icon "1 if do 3 Logic Loops" at bounding box center [527, 131] width 70 height 239
click at [505, 34] on image "Blockly Workspace" at bounding box center [505, 30] width 13 height 13
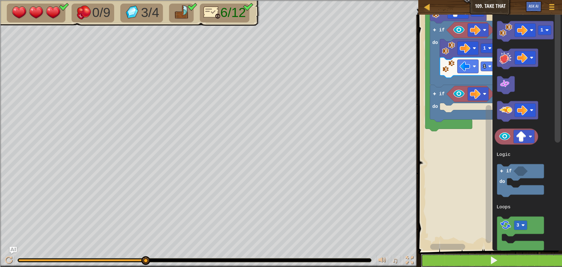
click at [491, 266] on button at bounding box center [494, 260] width 146 height 13
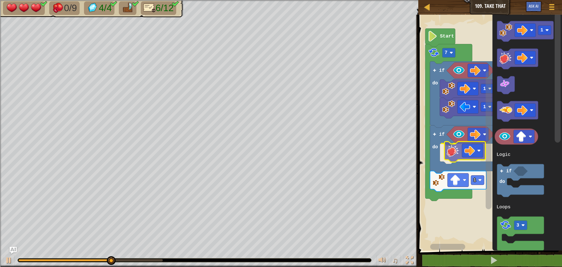
click at [456, 152] on div "Logic Loops Start 7 if do 1 if do 1 1 1 3 if do Logic Loops" at bounding box center [490, 131] width 146 height 239
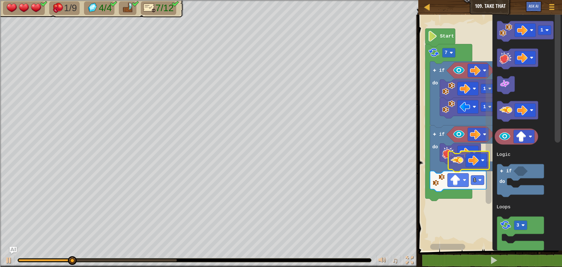
click at [458, 157] on div "Logic Loops Start 7 if do 1 if do 1 1 1 3 if do Logic Loops" at bounding box center [490, 131] width 146 height 239
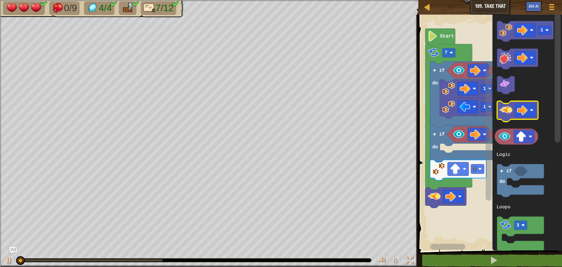
click at [503, 114] on image "Blockly Workspace" at bounding box center [505, 110] width 13 height 13
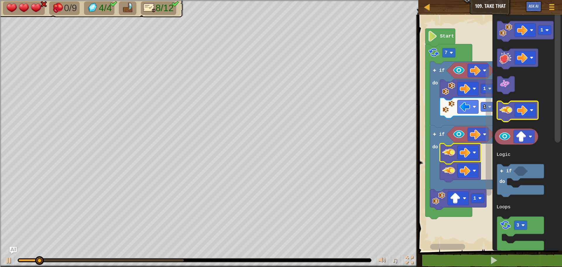
click at [502, 110] on image "Blockly Workspace" at bounding box center [505, 110] width 13 height 13
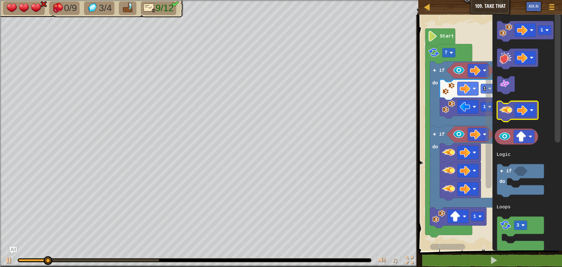
click at [504, 112] on image "Blockly Workspace" at bounding box center [505, 110] width 13 height 13
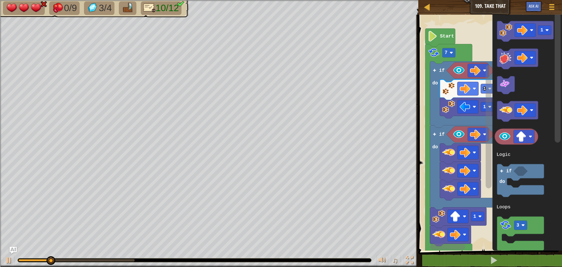
click at [478, 167] on div "Logic Loops 1 1 if do 1 if do 7 Start 1 3 if do Logic Loops" at bounding box center [490, 131] width 146 height 239
click at [504, 109] on image "Blockly Workspace" at bounding box center [505, 110] width 13 height 13
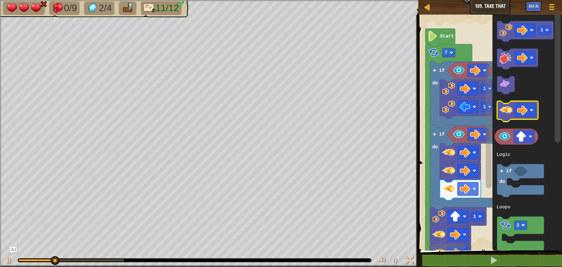
click at [504, 109] on image "Blockly Workspace" at bounding box center [505, 110] width 13 height 13
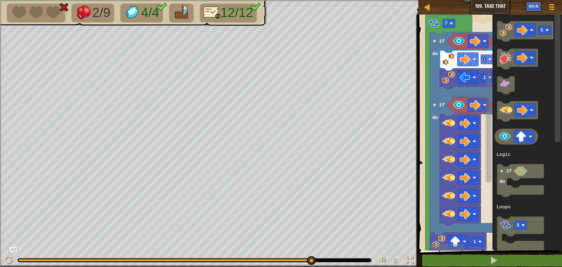
click at [499, 128] on icon "1 3 if do Logic Loops" at bounding box center [527, 131] width 70 height 239
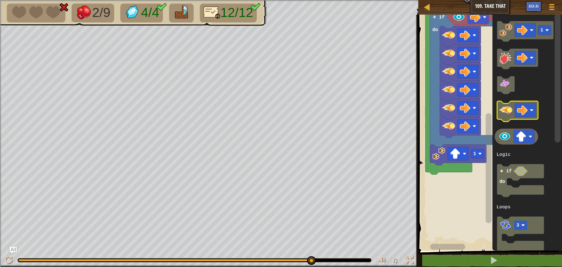
click at [504, 114] on image "Blockly Workspace" at bounding box center [505, 110] width 13 height 13
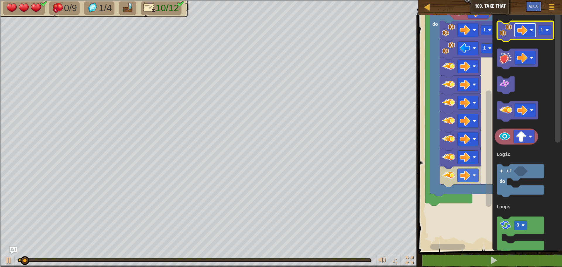
click at [520, 28] on image "Blockly Workspace" at bounding box center [522, 30] width 11 height 11
click at [505, 33] on image "Blockly Workspace" at bounding box center [505, 30] width 13 height 13
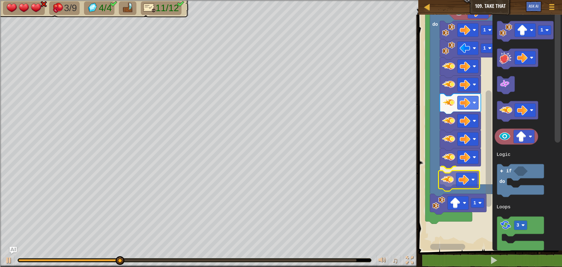
click at [450, 180] on div "Logic Loops Start 7 1 1 if do 1 1 3 if do Logic Loops" at bounding box center [490, 131] width 146 height 239
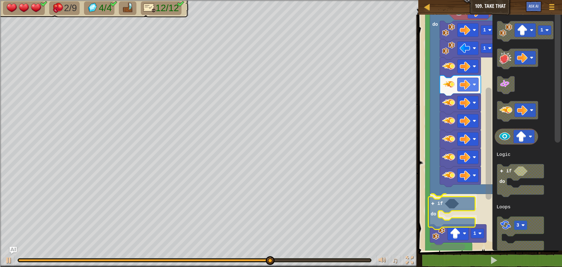
click at [438, 205] on div "Logic Loops Start 7 1 1 if do if do 1 1 3 if do Logic Loops if do" at bounding box center [490, 131] width 146 height 239
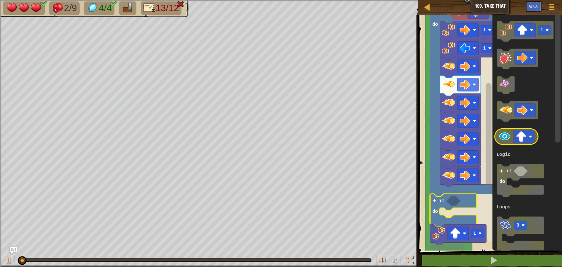
click at [523, 136] on image "Blockly Workspace" at bounding box center [521, 136] width 11 height 11
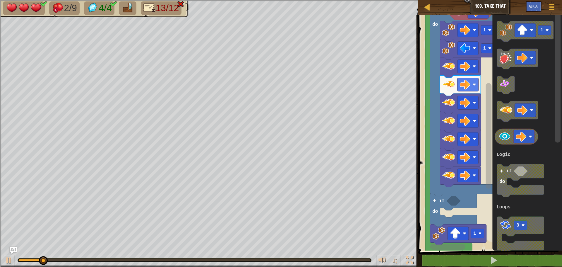
click at [492, 153] on div "Logic Loops Start 7 1 1 if do if do 1 1 3 if do Logic Loops" at bounding box center [490, 131] width 146 height 239
click at [501, 140] on image "Blockly Workspace" at bounding box center [504, 136] width 13 height 13
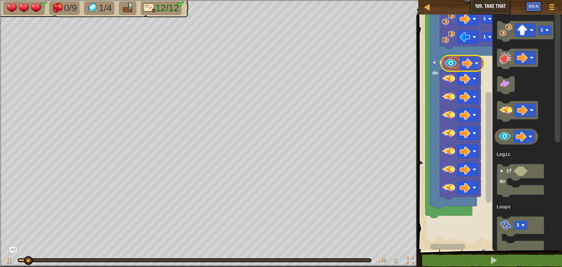
click at [450, 65] on div "Logic Loops Start 7 if do if do 1 1 1 3 if do Logic Loops" at bounding box center [490, 131] width 146 height 239
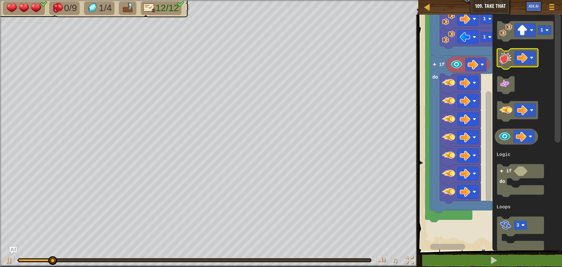
click at [498, 73] on icon "1 3 if do Logic Loops" at bounding box center [527, 131] width 70 height 239
click at [500, 34] on image "Blockly Workspace" at bounding box center [505, 30] width 13 height 13
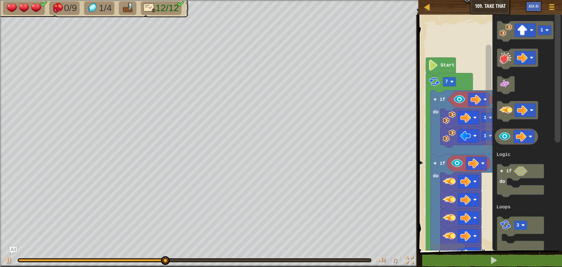
click at [468, 55] on rect "Blockly Workspace" at bounding box center [490, 131] width 146 height 239
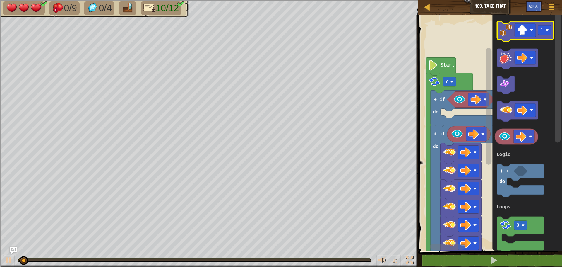
click at [507, 33] on image "Blockly Workspace" at bounding box center [505, 30] width 13 height 13
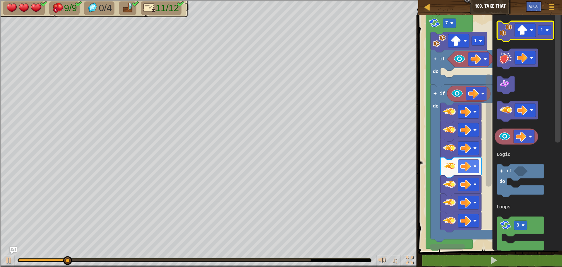
click at [522, 38] on icon "Blockly Workspace" at bounding box center [525, 31] width 57 height 20
click at [521, 30] on image "Blockly Workspace" at bounding box center [522, 30] width 11 height 11
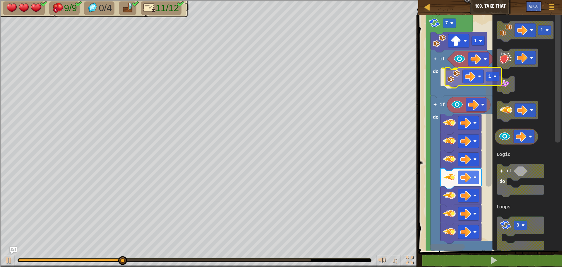
click at [452, 75] on div "Logic Loops Start 7 1 if do if do 1 1 3 if do Logic Loops 1" at bounding box center [490, 131] width 146 height 239
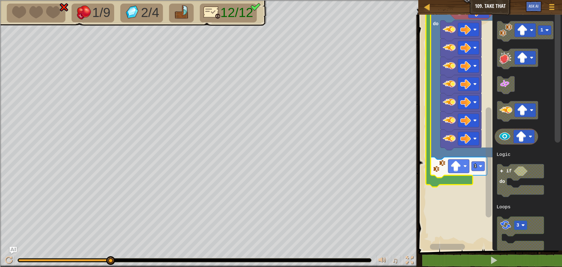
click at [426, 192] on rect "Blockly Workspace" at bounding box center [490, 131] width 146 height 239
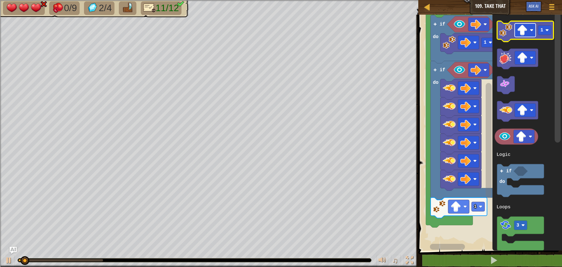
click at [524, 29] on image "Blockly Workspace" at bounding box center [522, 30] width 11 height 11
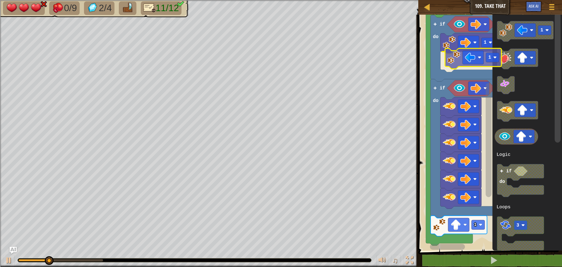
click at [449, 56] on div "Logic Loops Start 7 1 1 if do 1 if do 1 if do 3 Logic Loops 1" at bounding box center [490, 131] width 146 height 239
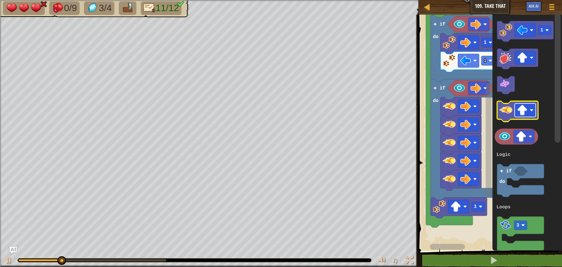
click at [528, 114] on image "Blockly Workspace" at bounding box center [522, 110] width 11 height 11
click at [507, 119] on icon "Blockly Workspace" at bounding box center [517, 111] width 41 height 20
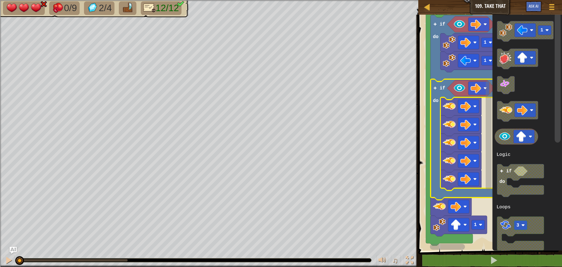
click at [448, 196] on icon "Blockly Workspace" at bounding box center [464, 139] width 67 height 121
